Goal: Information Seeking & Learning: Learn about a topic

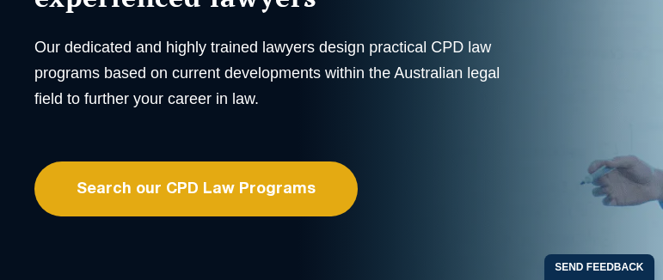
scroll to position [189, 0]
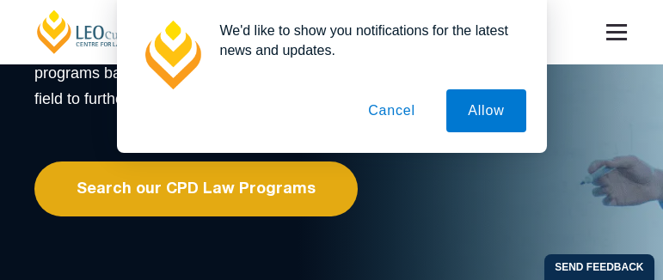
click at [394, 113] on button "Cancel" at bounding box center [392, 110] width 90 height 43
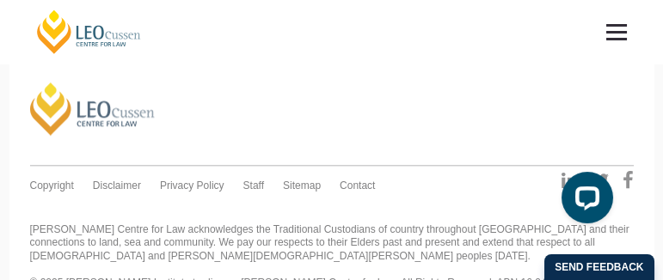
scroll to position [5225, 0]
